Goal: Book appointment/travel/reservation

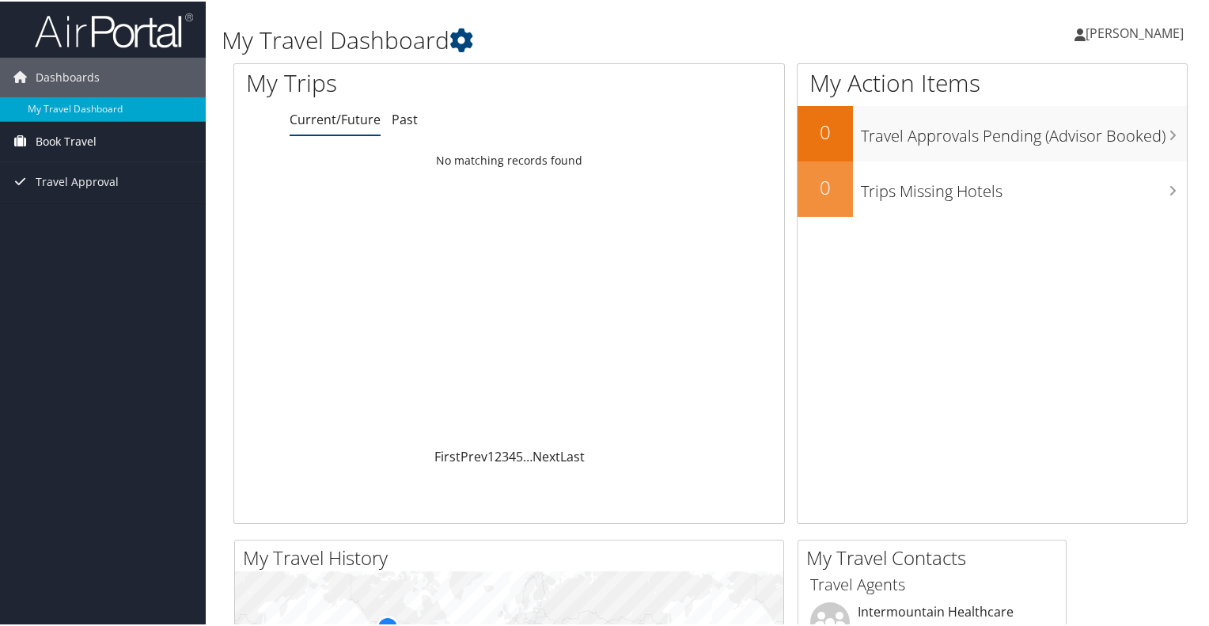
click at [70, 134] on span "Book Travel" at bounding box center [66, 140] width 61 height 40
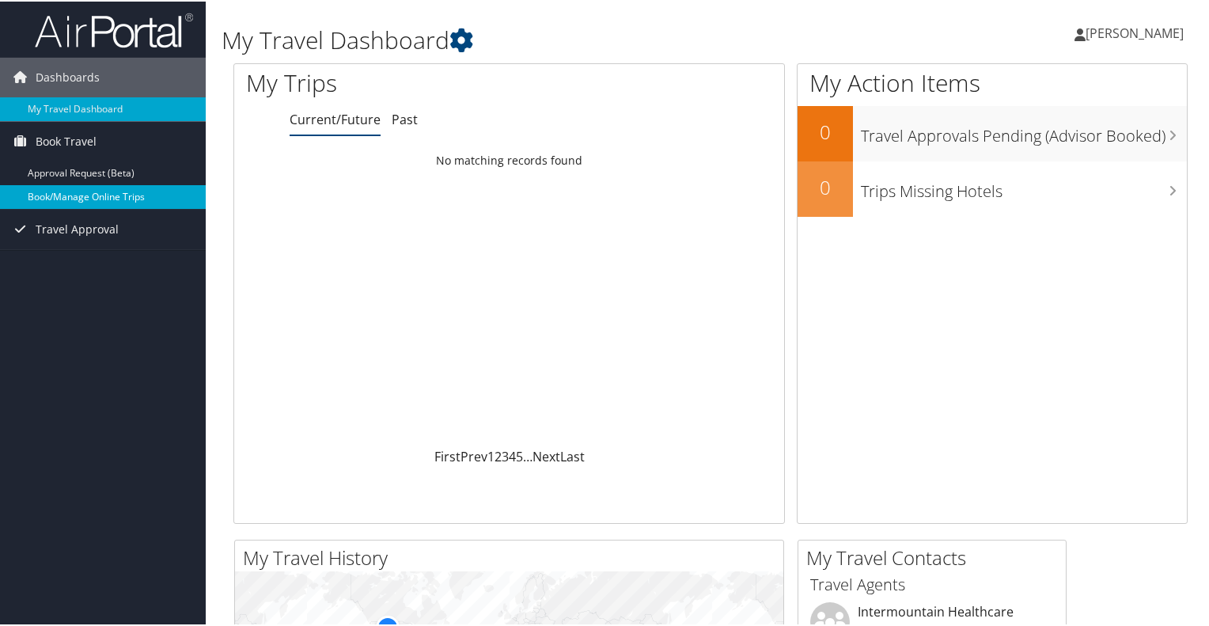
click at [106, 197] on link "Book/Manage Online Trips" at bounding box center [103, 196] width 206 height 24
